Goal: Information Seeking & Learning: Learn about a topic

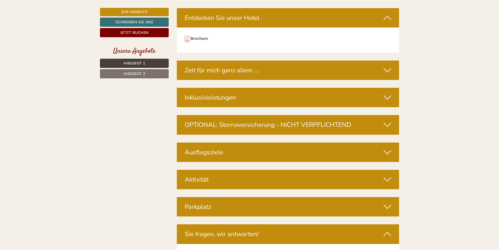
scroll to position [1916, 0]
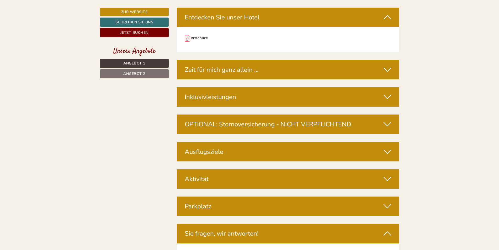
click at [381, 92] on div "Inklusivleistungen" at bounding box center [288, 96] width 223 height 19
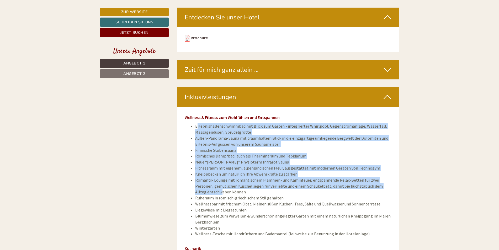
drag, startPoint x: 196, startPoint y: 119, endPoint x: 210, endPoint y: 185, distance: 67.8
click at [210, 185] on ul "Erlebnishallenschwimmbad mit Blick zum Garten - integrierter Whirlpool, Gegenst…" at bounding box center [288, 180] width 207 height 114
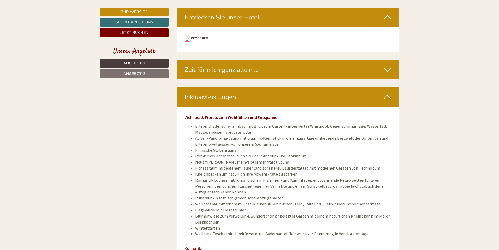
drag, startPoint x: 210, startPoint y: 185, endPoint x: 202, endPoint y: 197, distance: 14.6
click at [202, 201] on li "Wellnessbar mit frischem Obst, kleinen süßen Kuchen, Tees, Säfte und Quellwasse…" at bounding box center [293, 204] width 196 height 6
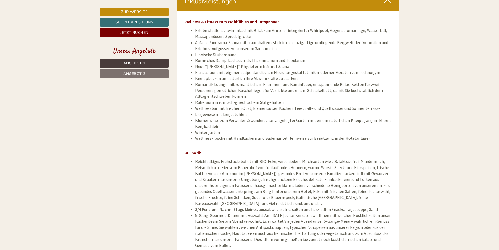
scroll to position [2020, 0]
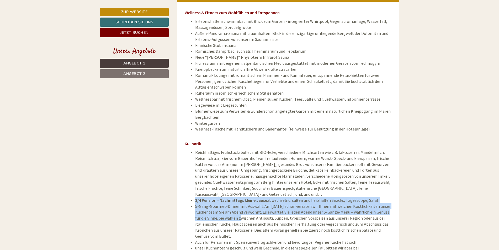
drag, startPoint x: 191, startPoint y: 191, endPoint x: 240, endPoint y: 212, distance: 53.6
click at [240, 212] on ul "Reichhaltiges Frühstücksbuffet mit BIO-Ecke, verschiedene Milchsorten wie z.B. …" at bounding box center [288, 210] width 207 height 120
click at [240, 212] on li "5-Gang-Gourmet-Dinner mit Auswahl: Am [DATE] schon verraten wir Ihnen mit welch…" at bounding box center [293, 222] width 196 height 36
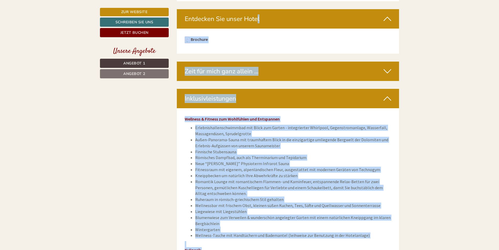
scroll to position [1907, 0]
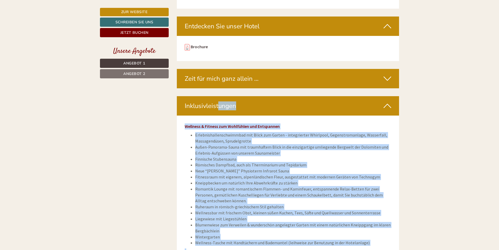
drag, startPoint x: 311, startPoint y: 128, endPoint x: 185, endPoint y: 102, distance: 129.2
drag, startPoint x: 185, startPoint y: 102, endPoint x: 191, endPoint y: 100, distance: 6.0
copy div "Loremipsumdolorsit Ametcons & Adipisc eli Seddoeiusm tem Incididunt Utlaboreetd…"
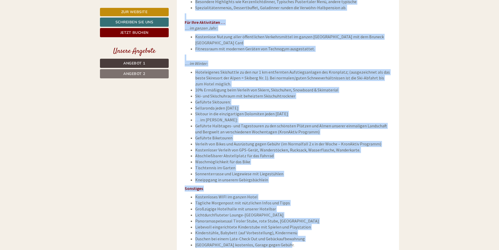
scroll to position [2308, 0]
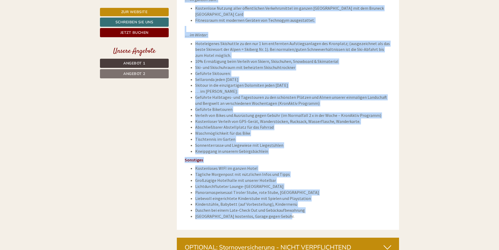
drag, startPoint x: 185, startPoint y: 125, endPoint x: 299, endPoint y: 208, distance: 142.0
copy div "Angebot 1 von 2 Angebot 1 1x Juniorsuite Alpinpanorama 2 Personen: Zimmer Verpf…"
click at [348, 202] on li "Kinderstühle, Babybett (auf Vorbestellung), Kindermenü" at bounding box center [293, 205] width 196 height 6
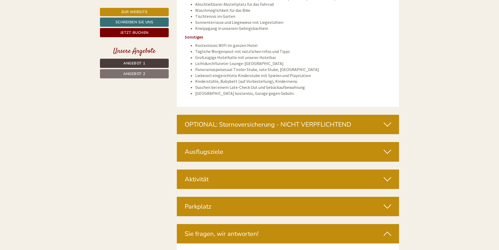
scroll to position [2334, 0]
